Goal: Information Seeking & Learning: Learn about a topic

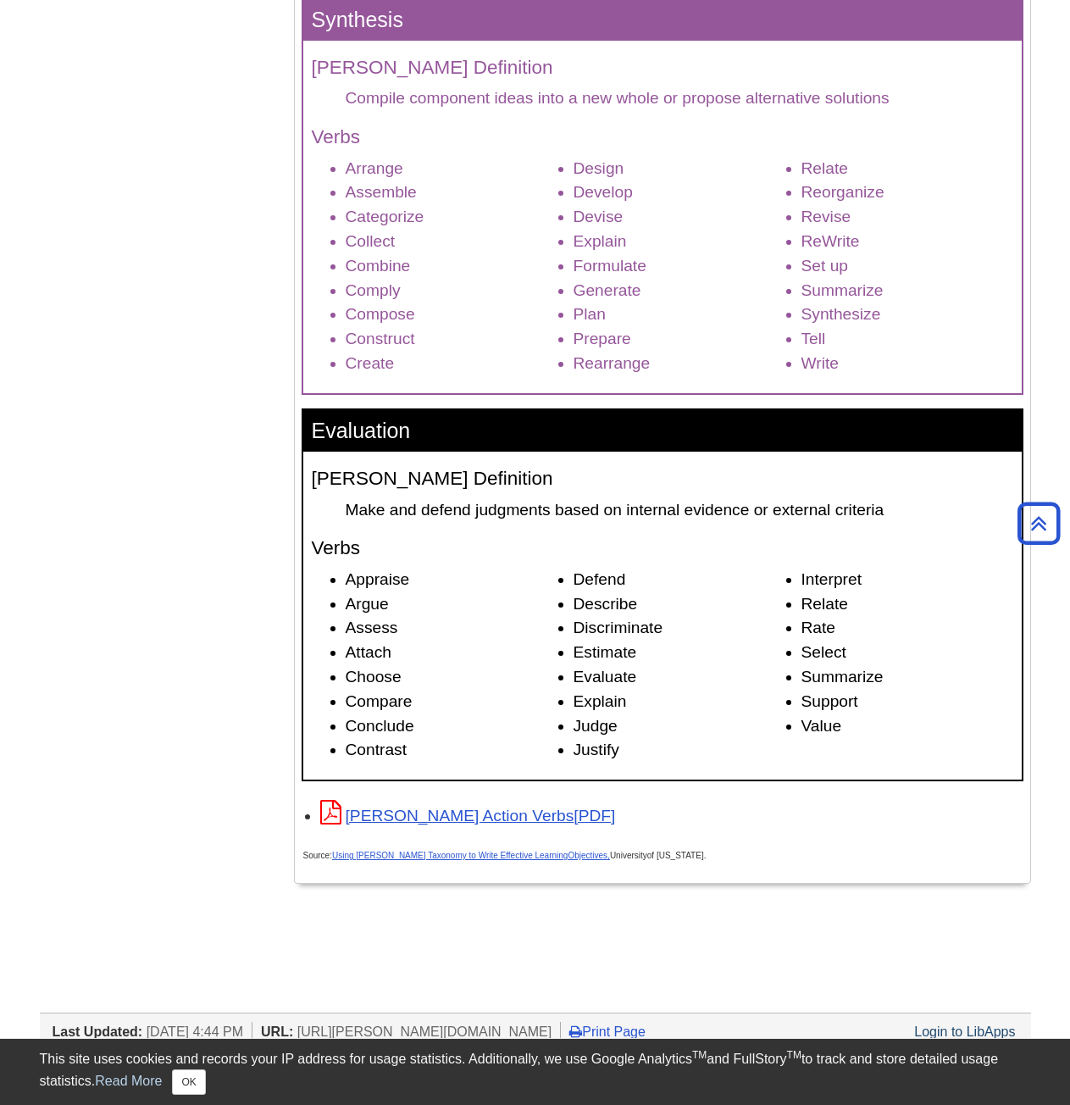
scroll to position [2202, 0]
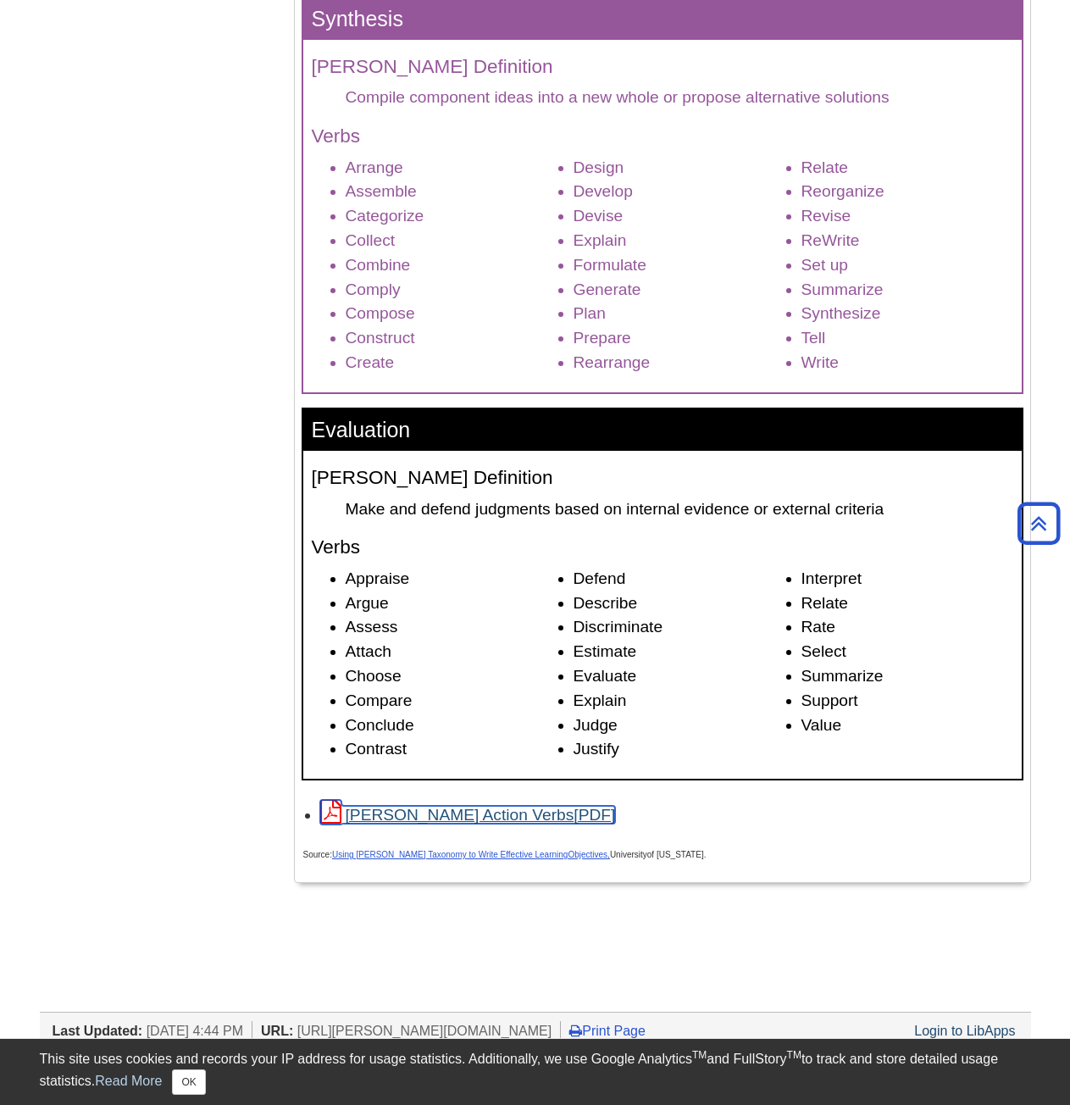
click at [421, 817] on link "[PERSON_NAME] Action Verbs" at bounding box center [468, 815] width 296 height 18
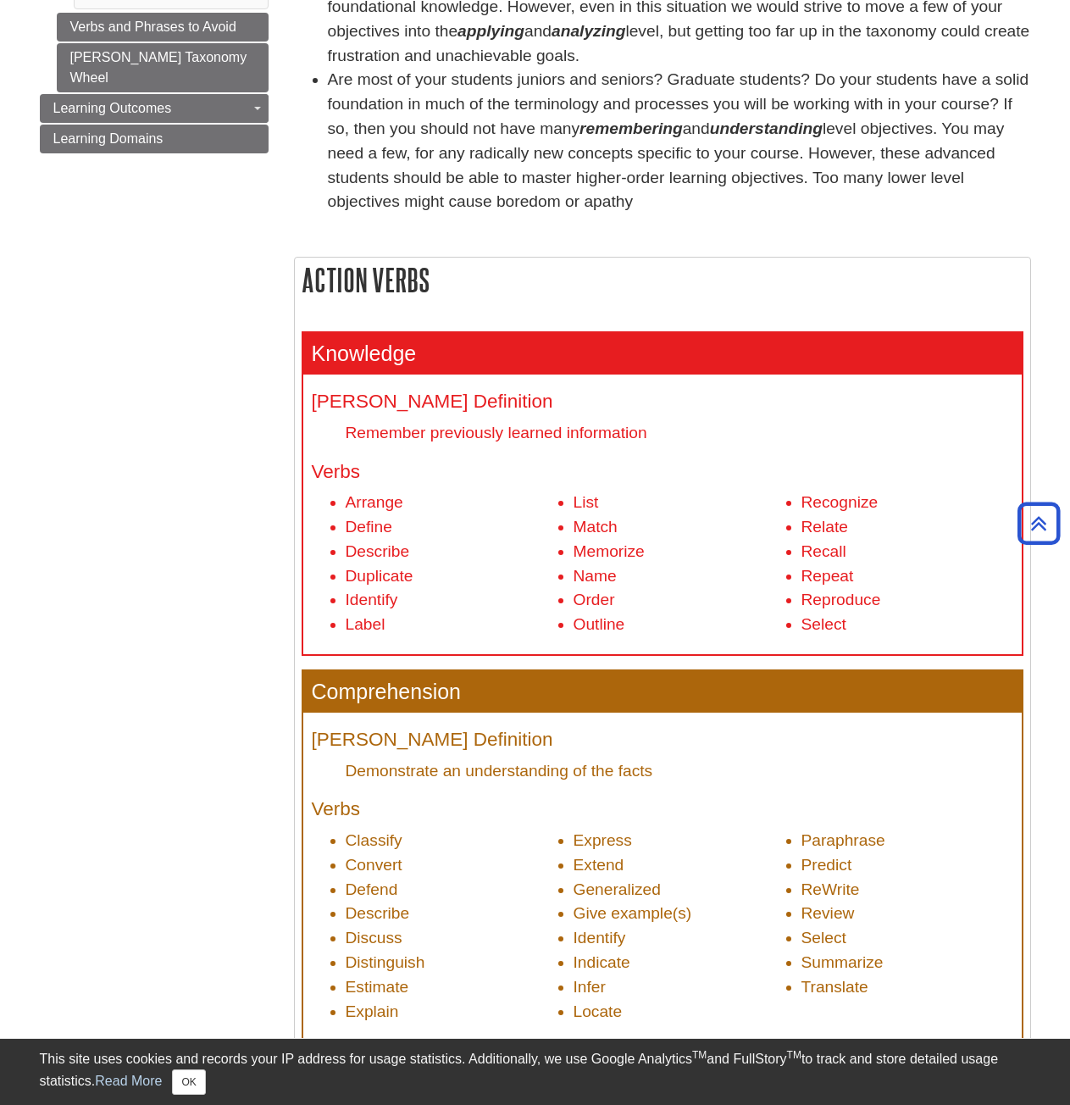
scroll to position [339, 0]
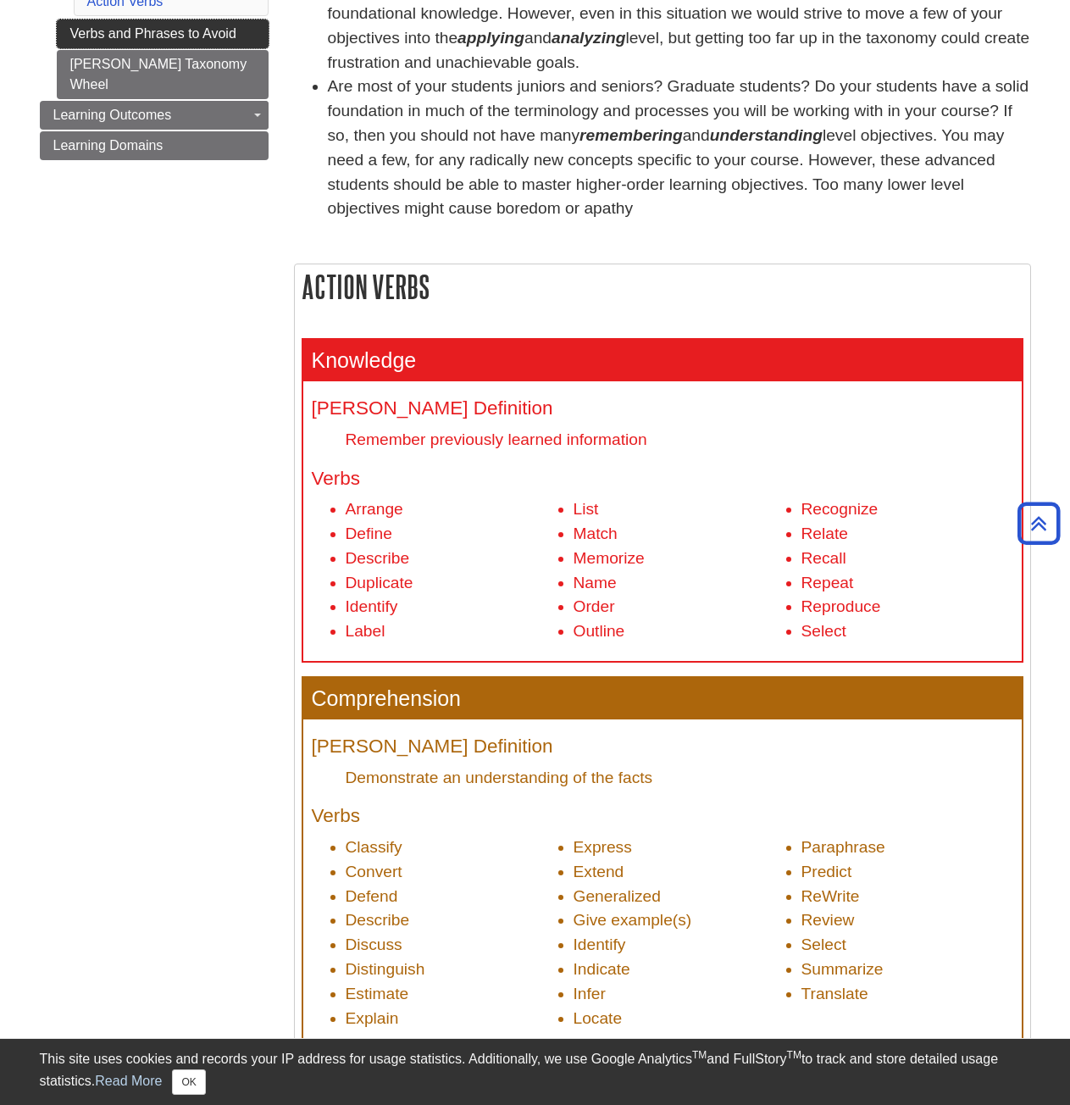
click at [155, 19] on link "Verbs and Phrases to Avoid" at bounding box center [163, 33] width 212 height 29
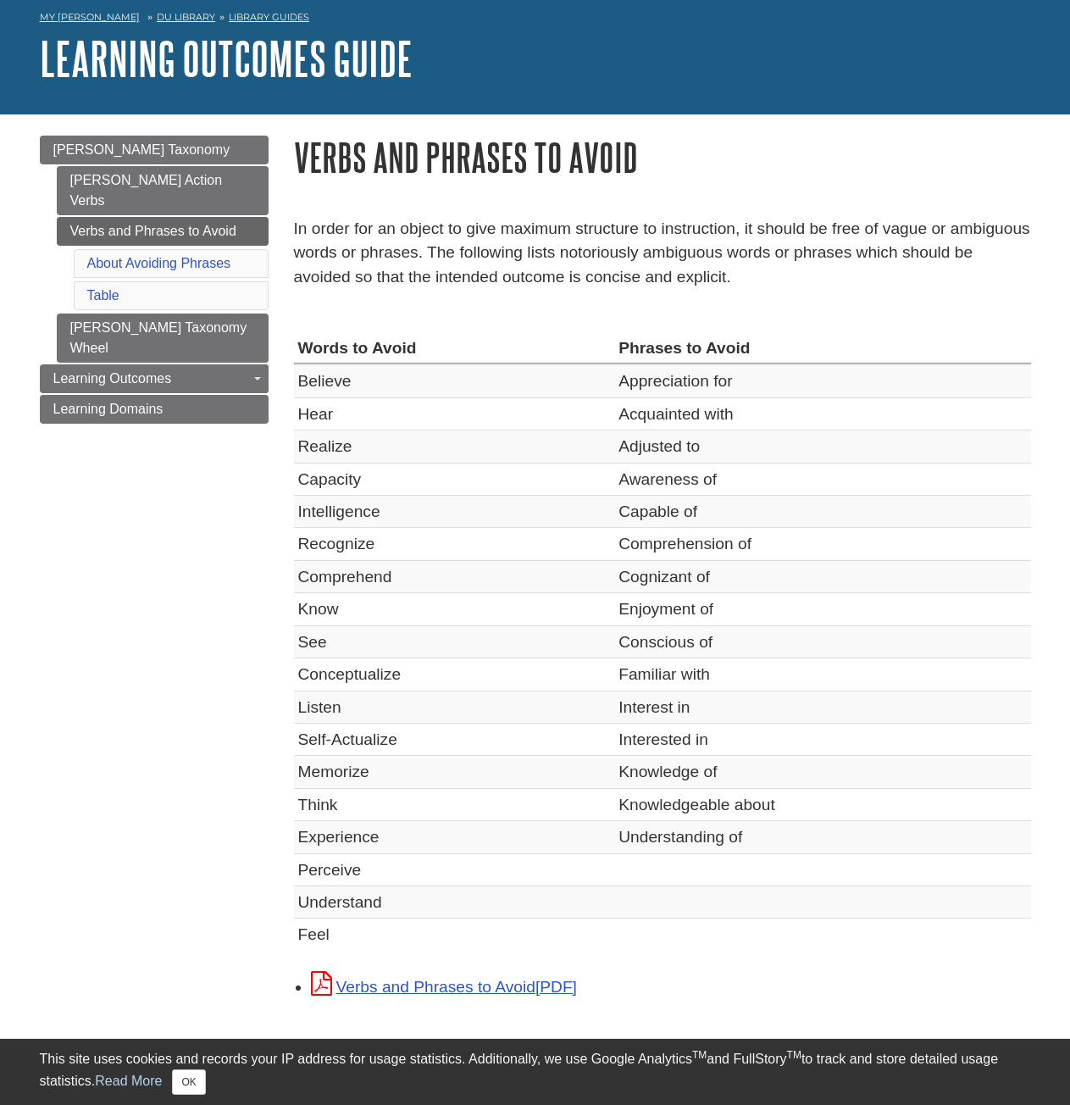
scroll to position [85, 0]
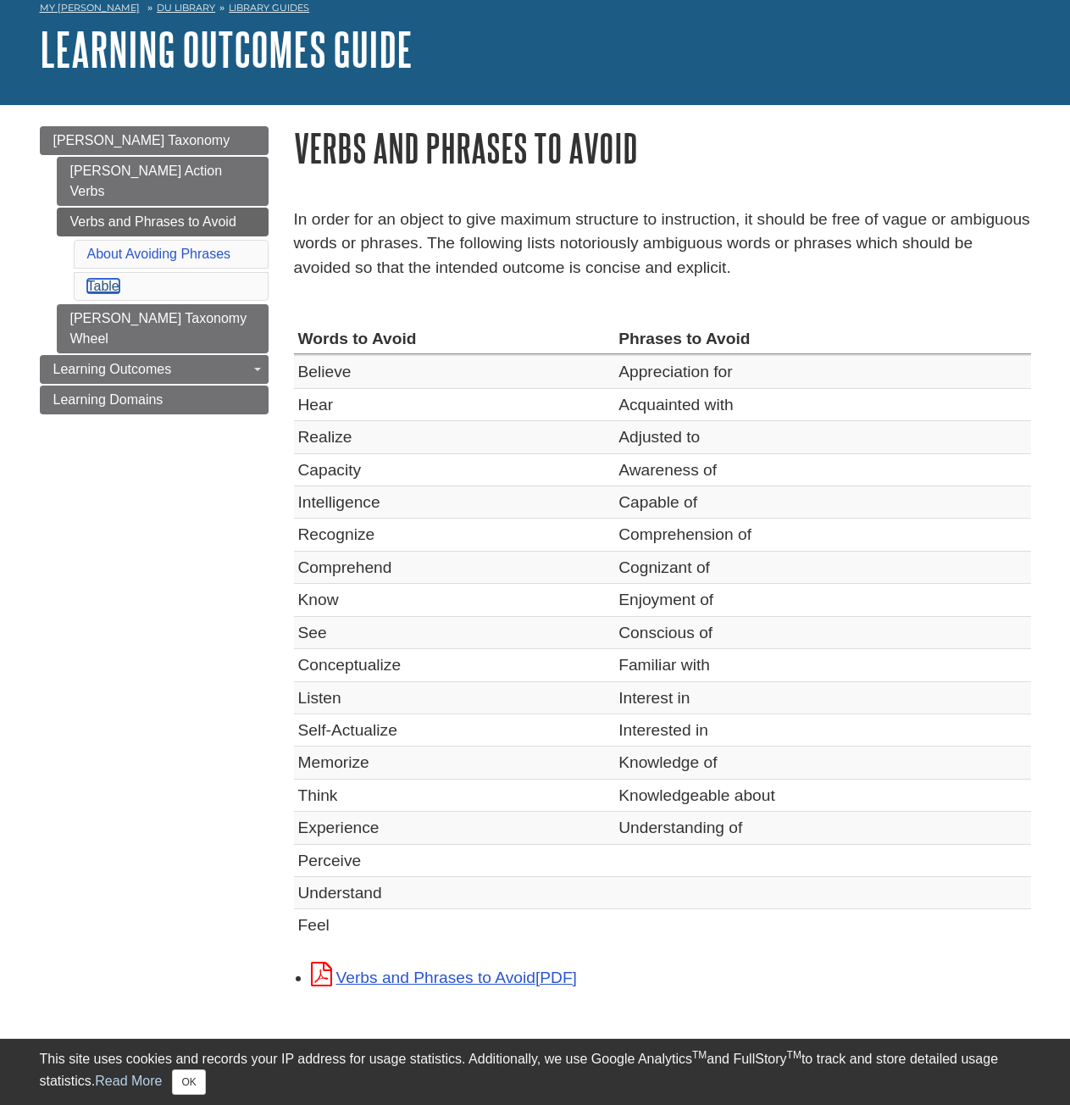
click at [105, 279] on link "Table" at bounding box center [103, 286] width 32 height 14
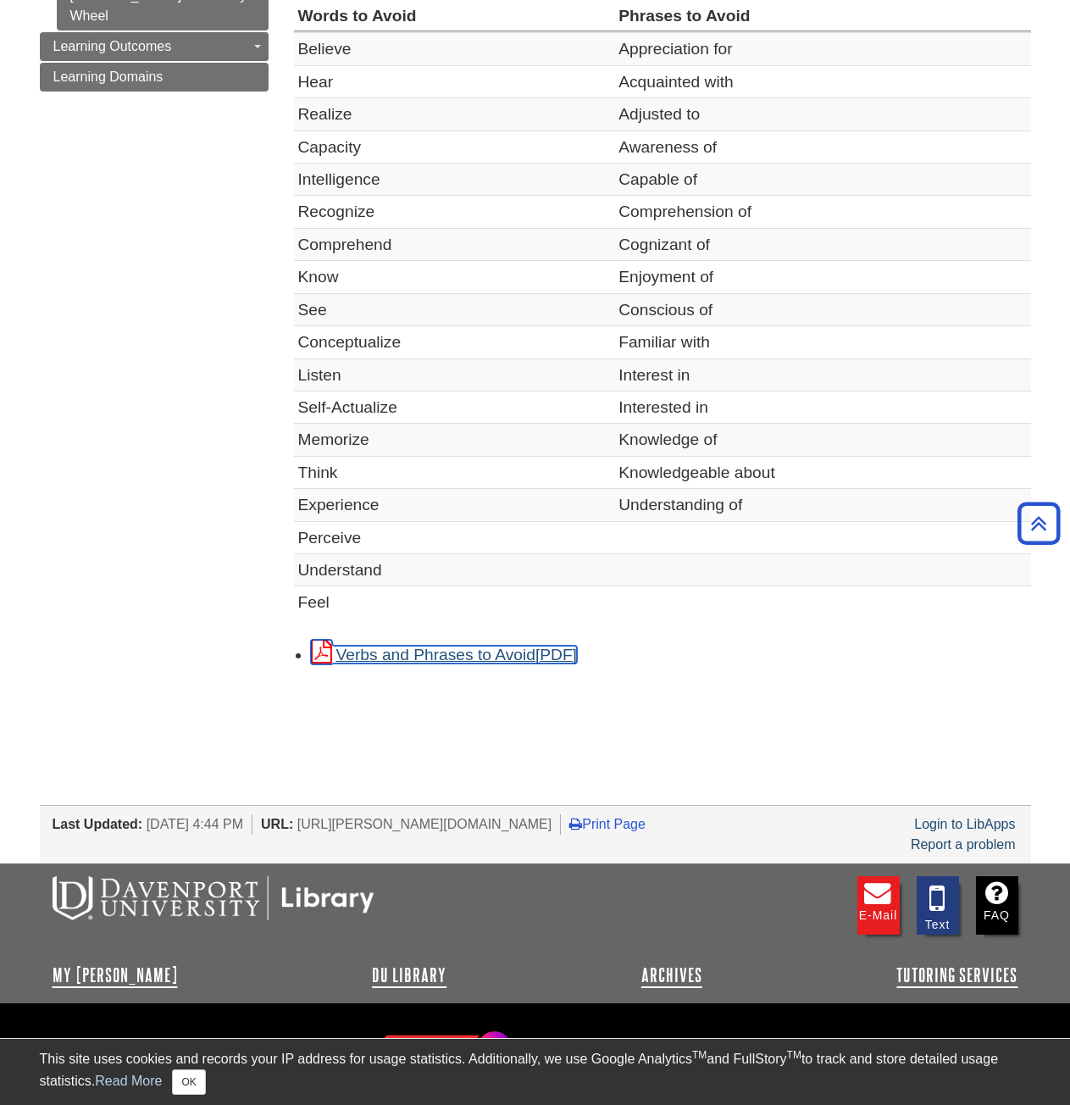
click at [491, 658] on link "Verbs and Phrases to Avoid" at bounding box center [444, 654] width 266 height 18
